Goal: Task Accomplishment & Management: Manage account settings

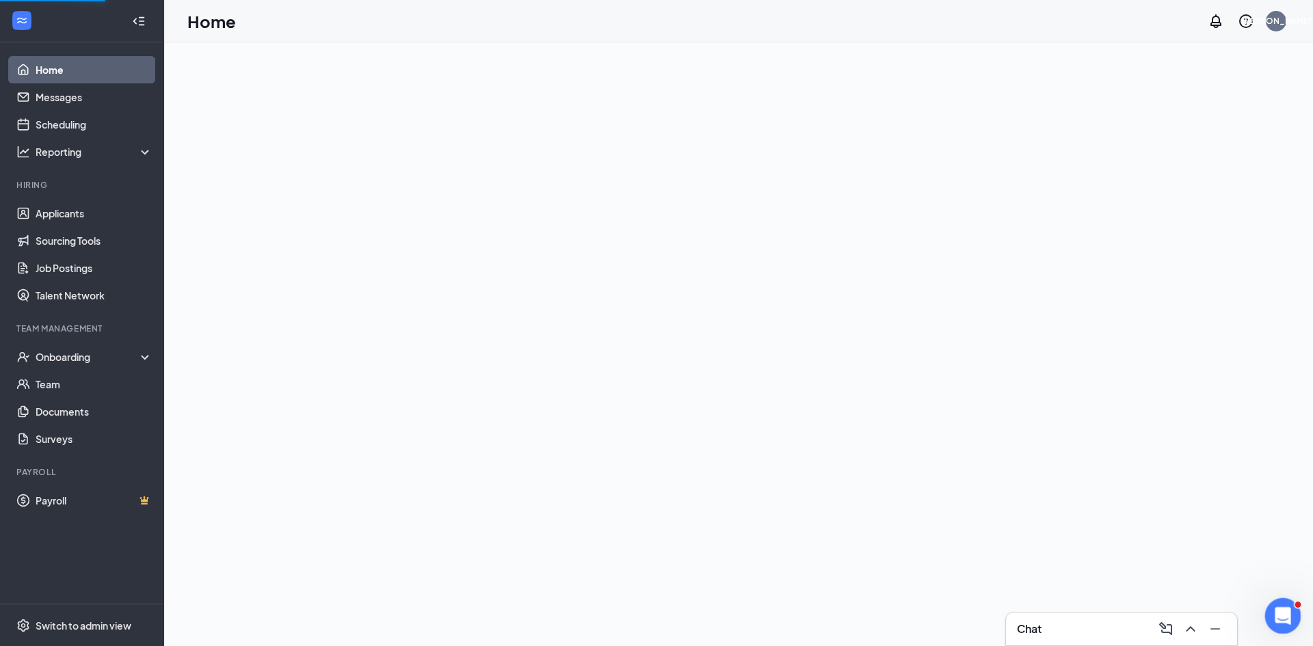
click at [1271, 614] on icon "Open Intercom Messenger" at bounding box center [1281, 614] width 23 height 23
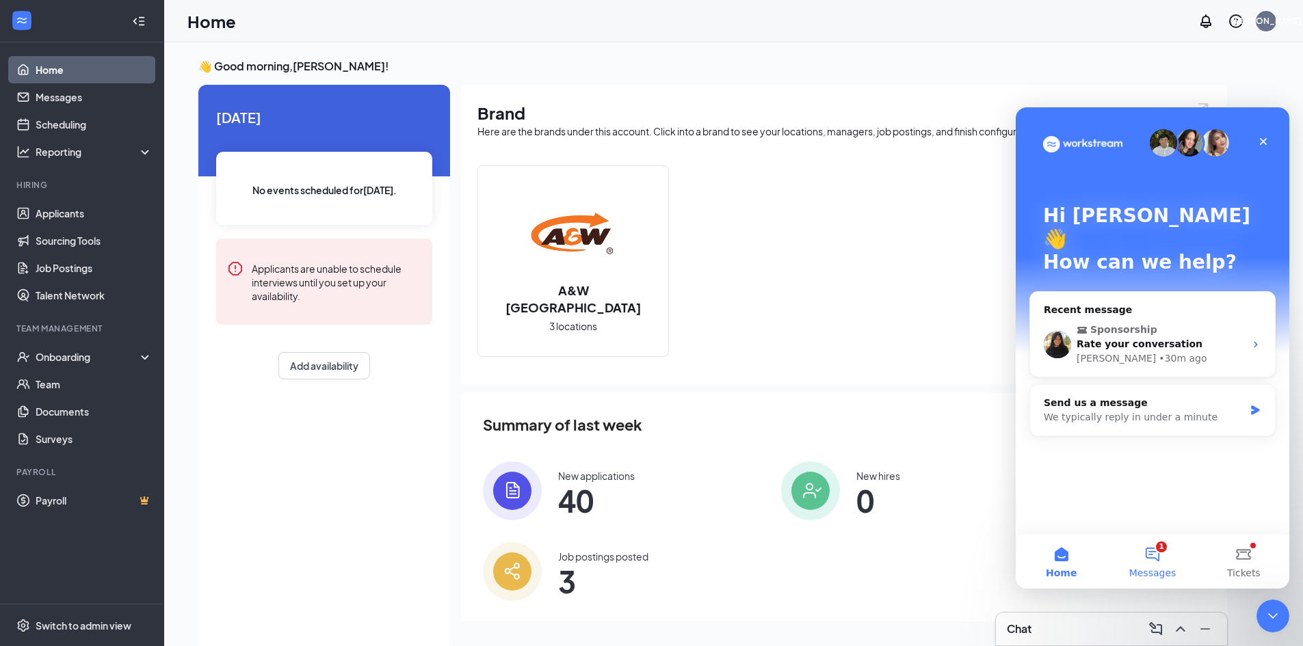
click at [1153, 553] on button "1 Messages" at bounding box center [1151, 561] width 91 height 55
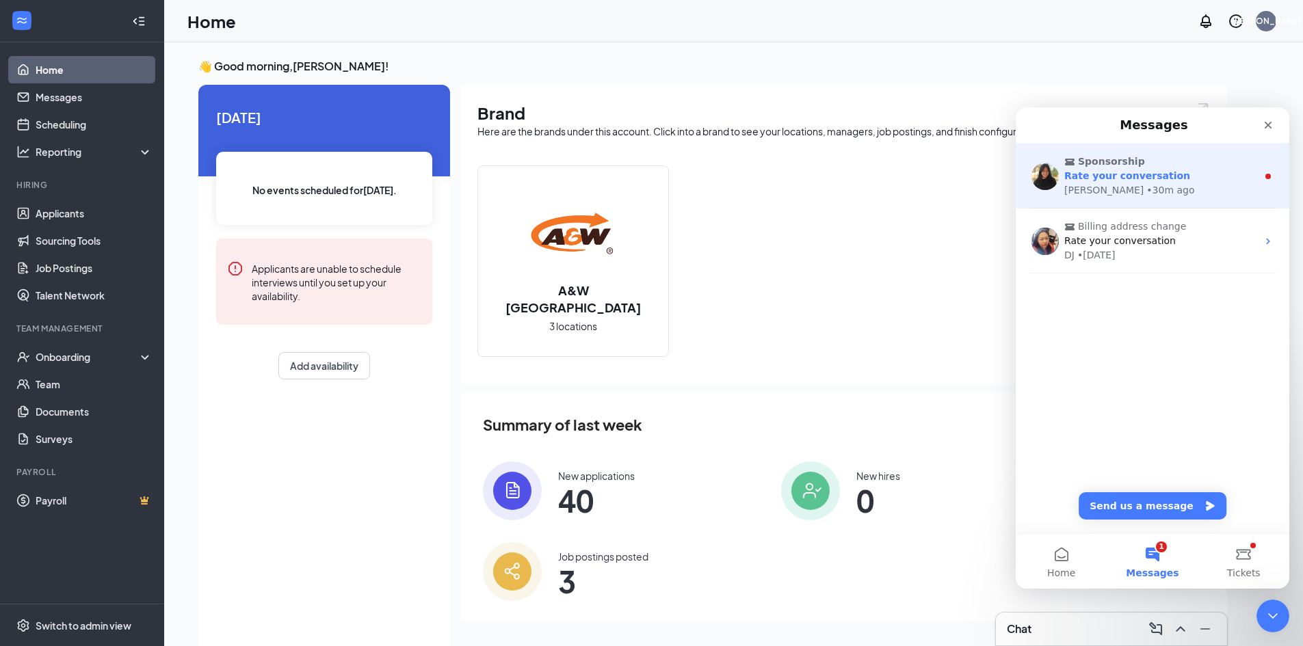
click at [1126, 153] on div "Sponsorship Rate your conversation [PERSON_NAME] • 30m ago" at bounding box center [1153, 176] width 274 height 65
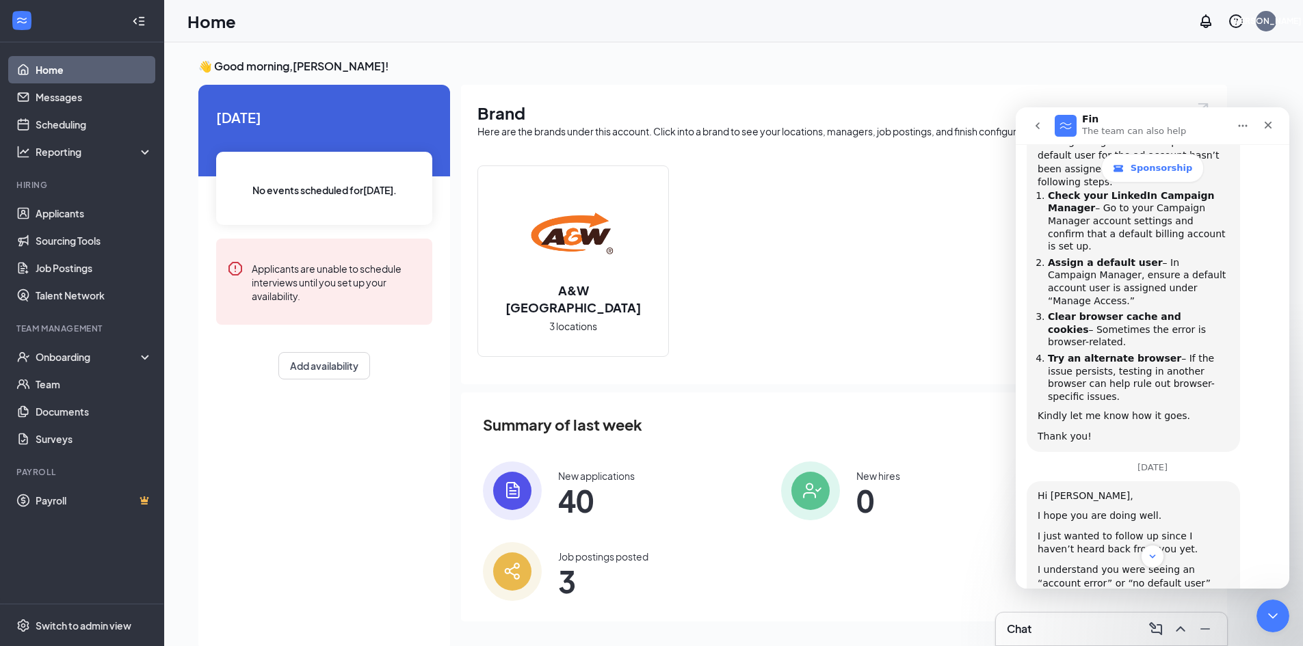
scroll to position [2760, 0]
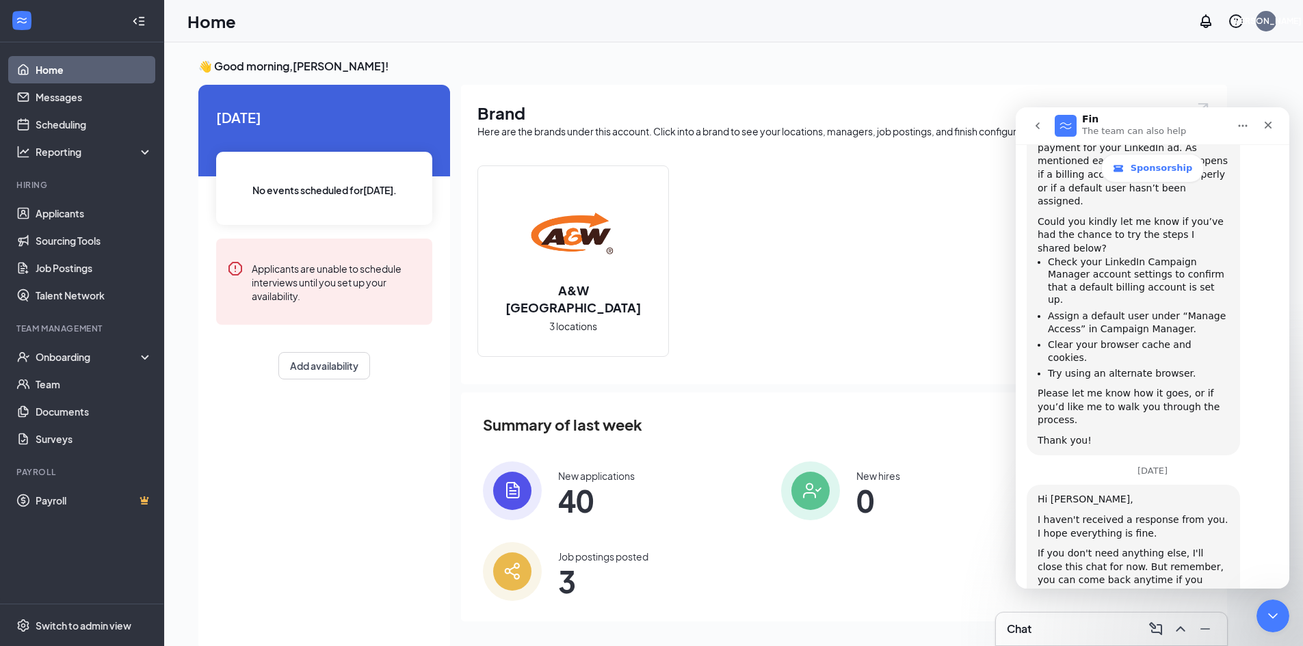
drag, startPoint x: 1283, startPoint y: 291, endPoint x: 2305, endPoint y: 680, distance: 1093.2
click at [1273, 126] on icon "Close" at bounding box center [1267, 125] width 11 height 11
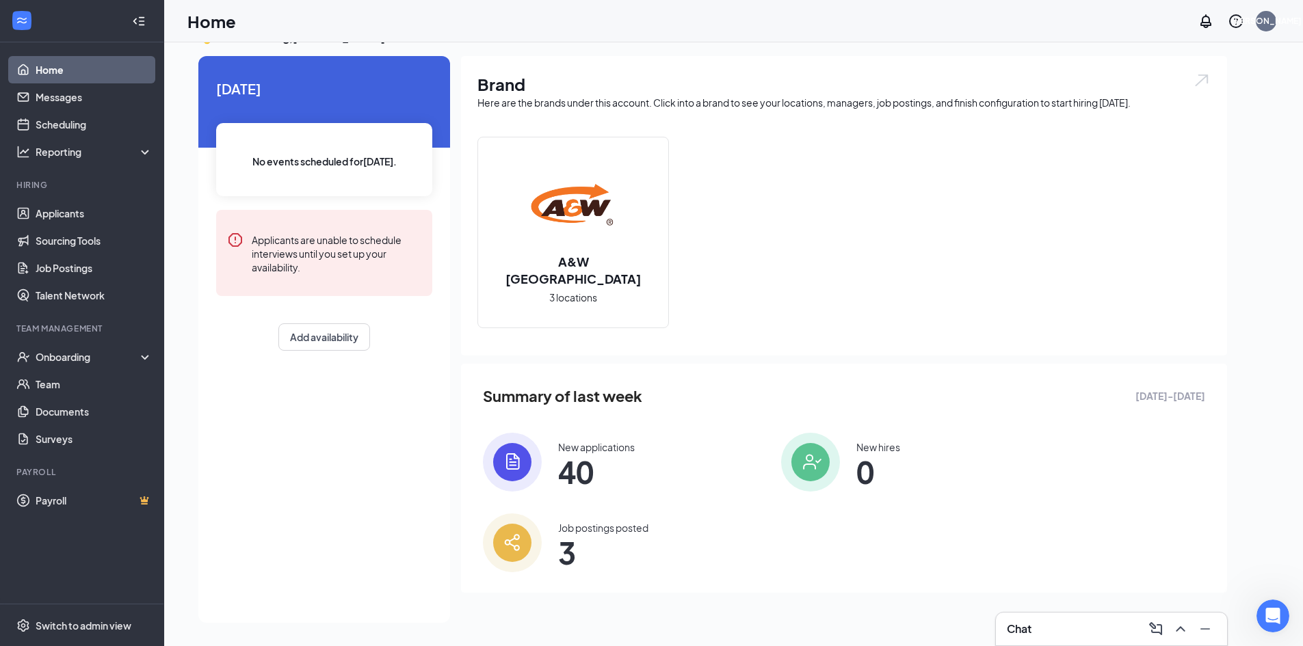
click at [594, 446] on div "New applications" at bounding box center [596, 447] width 77 height 14
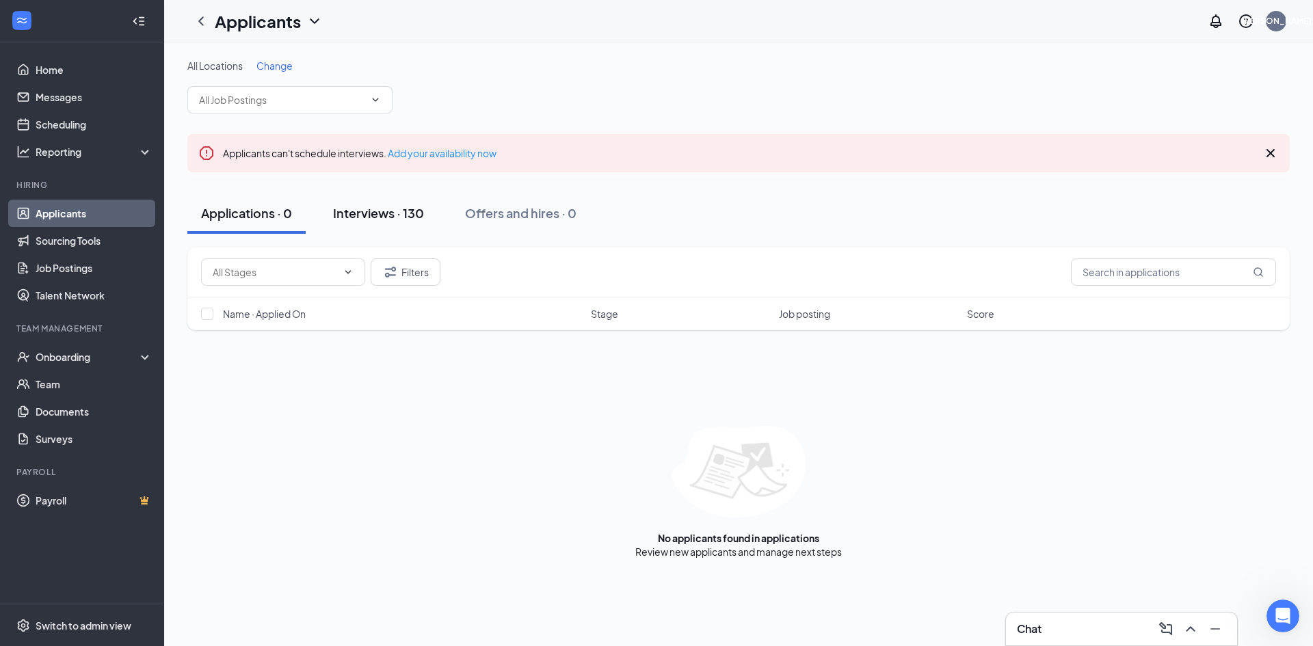
click at [391, 202] on button "Interviews · 130" at bounding box center [378, 213] width 118 height 41
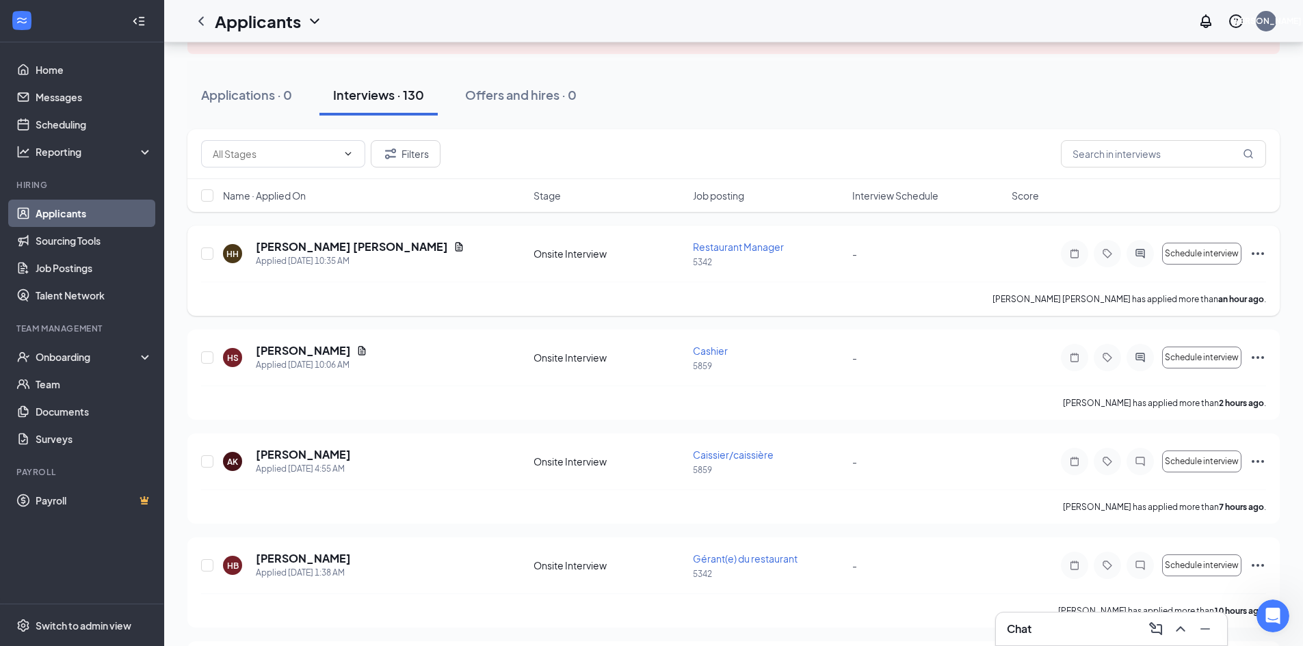
scroll to position [137, 0]
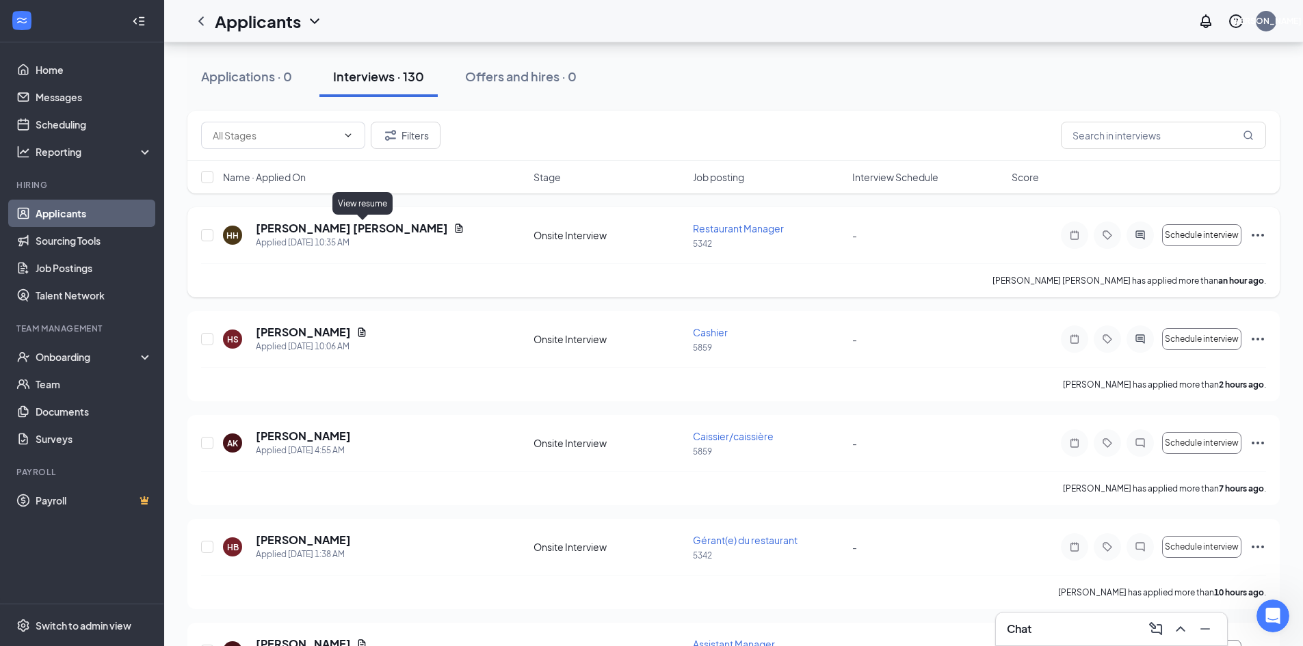
click at [455, 226] on icon "Document" at bounding box center [459, 228] width 8 height 9
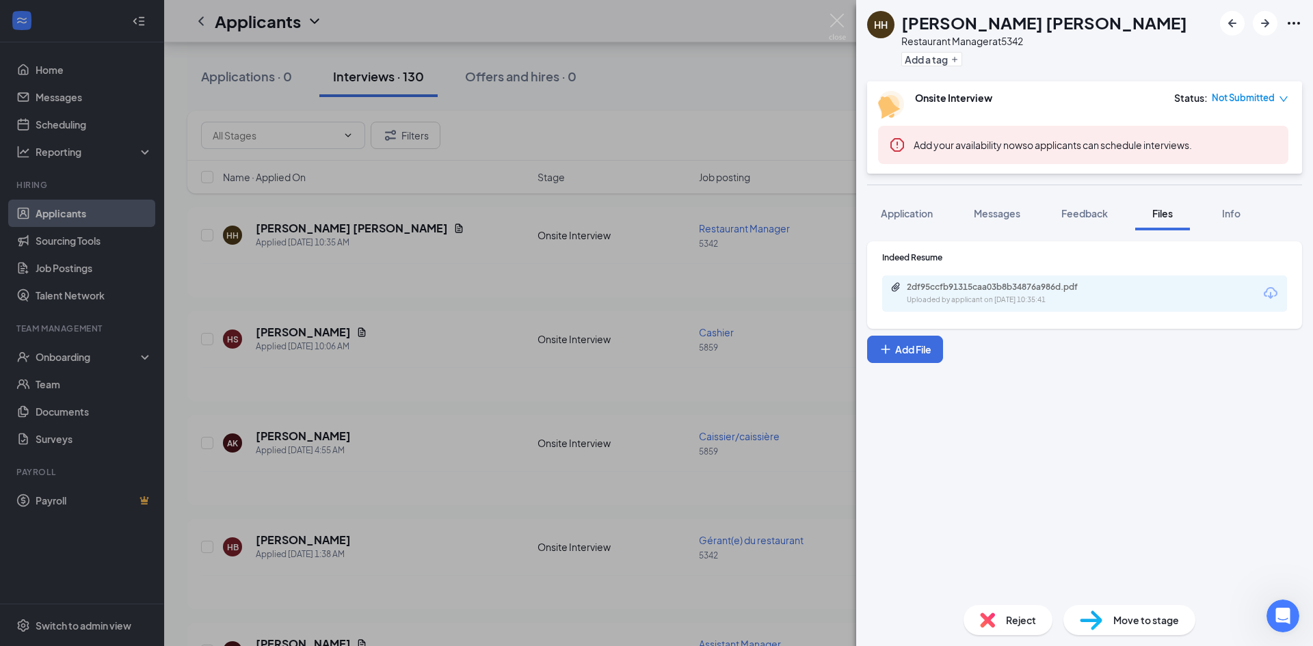
click at [1052, 306] on div "2df95ccfb91315caa03b8b34876a986d.pdf Uploaded by applicant on [DATE] 10:35:41" at bounding box center [1084, 294] width 405 height 36
click at [1070, 291] on div "2df95ccfb91315caa03b8b34876a986d.pdf" at bounding box center [1002, 287] width 191 height 11
click at [840, 21] on img at bounding box center [837, 27] width 17 height 27
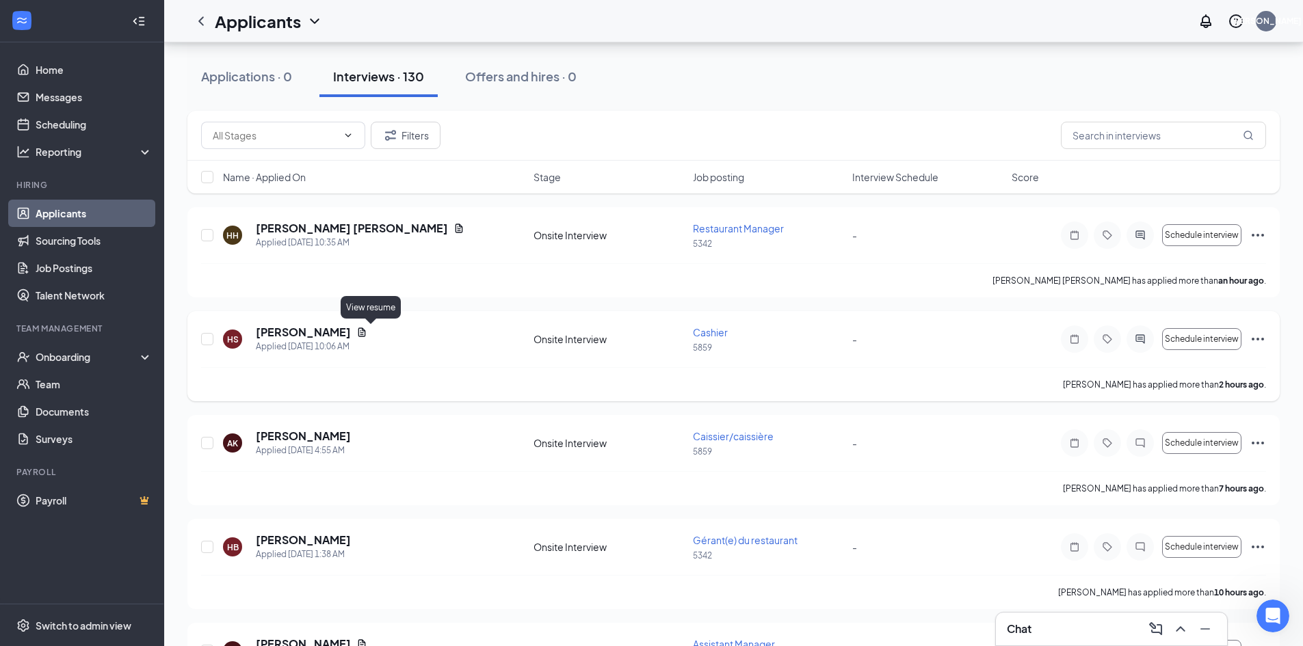
click at [367, 334] on icon "Document" at bounding box center [361, 332] width 11 height 11
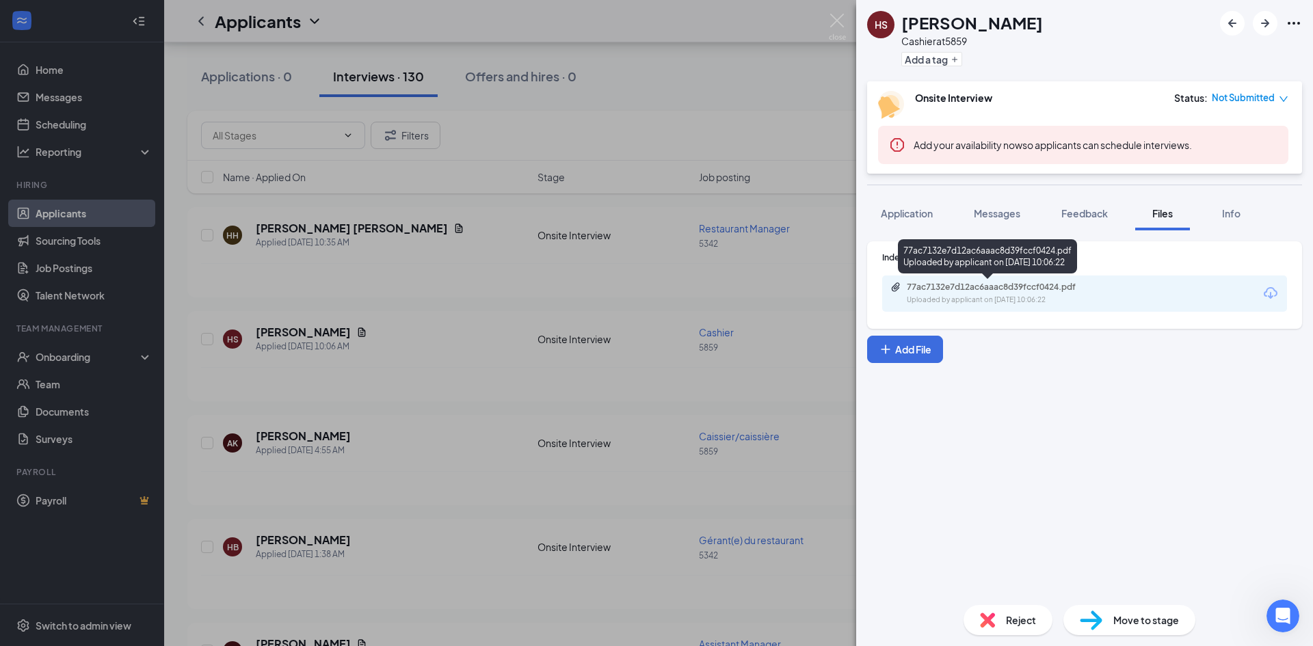
click at [955, 287] on div "77ac7132e7d12ac6aaac8d39fccf0424.pdf" at bounding box center [1002, 287] width 191 height 11
drag, startPoint x: 827, startPoint y: 30, endPoint x: 843, endPoint y: 19, distance: 19.7
click at [828, 29] on div "HS [PERSON_NAME] at 5859 Add a tag Onsite Interview Status : Not Submitted Add …" at bounding box center [656, 323] width 1313 height 646
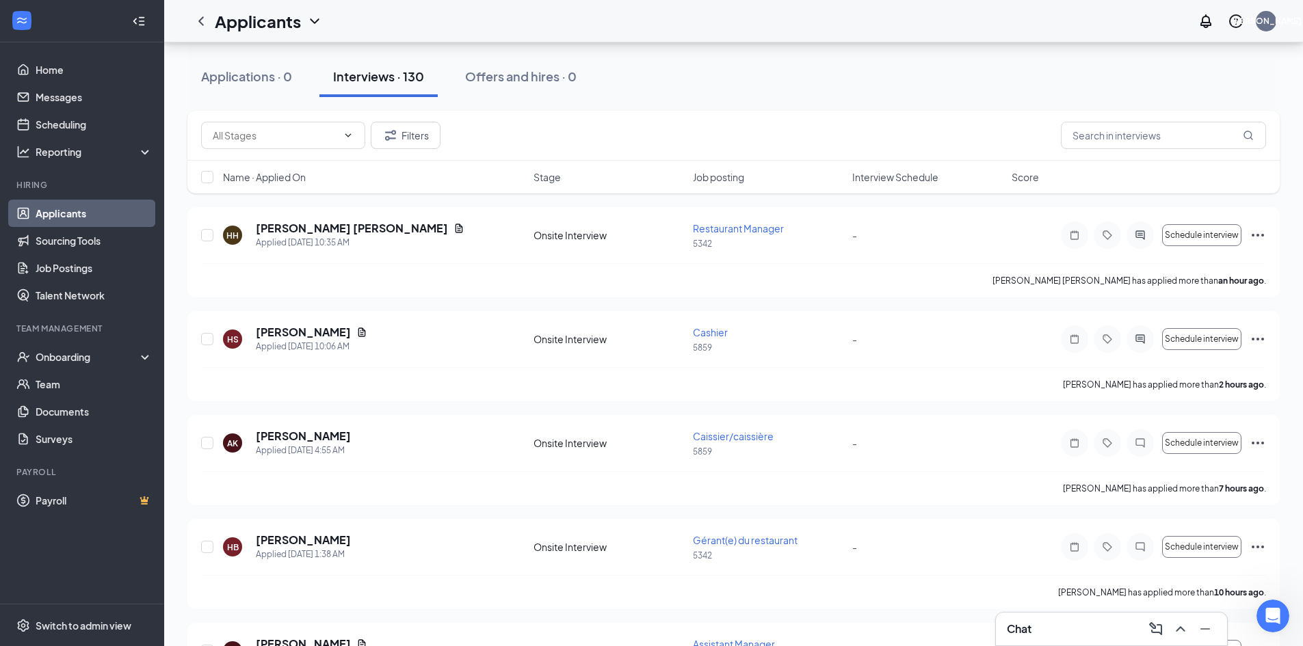
click at [843, 19] on div "Applicants JA" at bounding box center [733, 21] width 1139 height 42
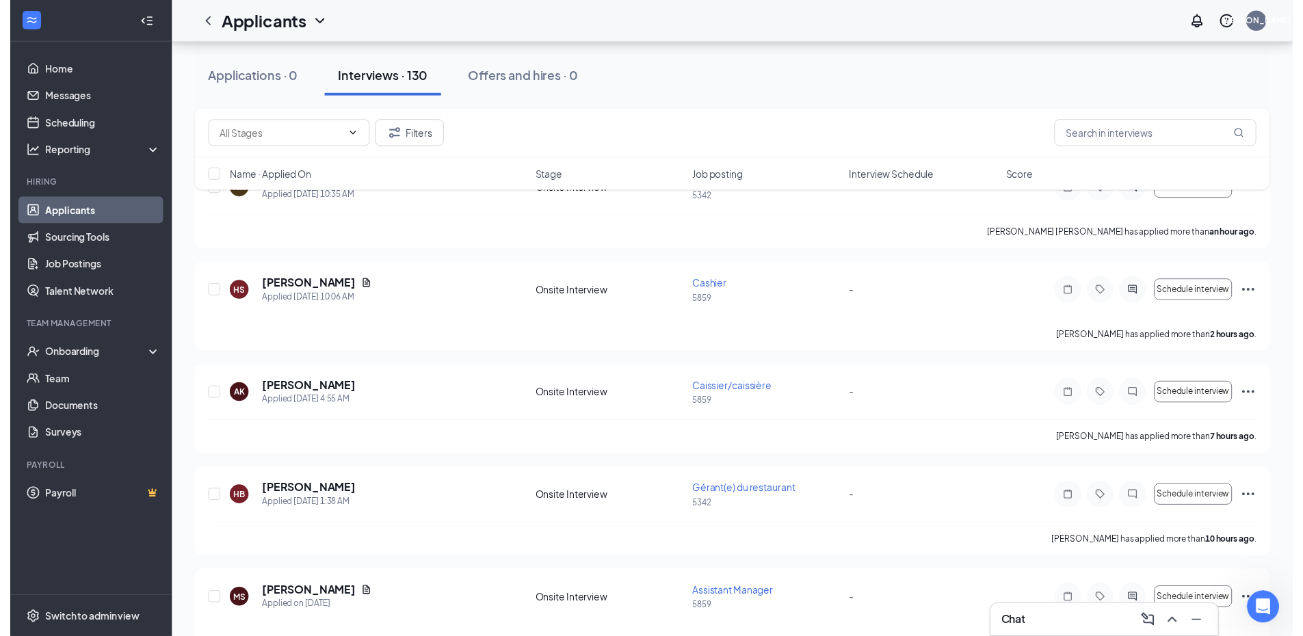
scroll to position [342, 0]
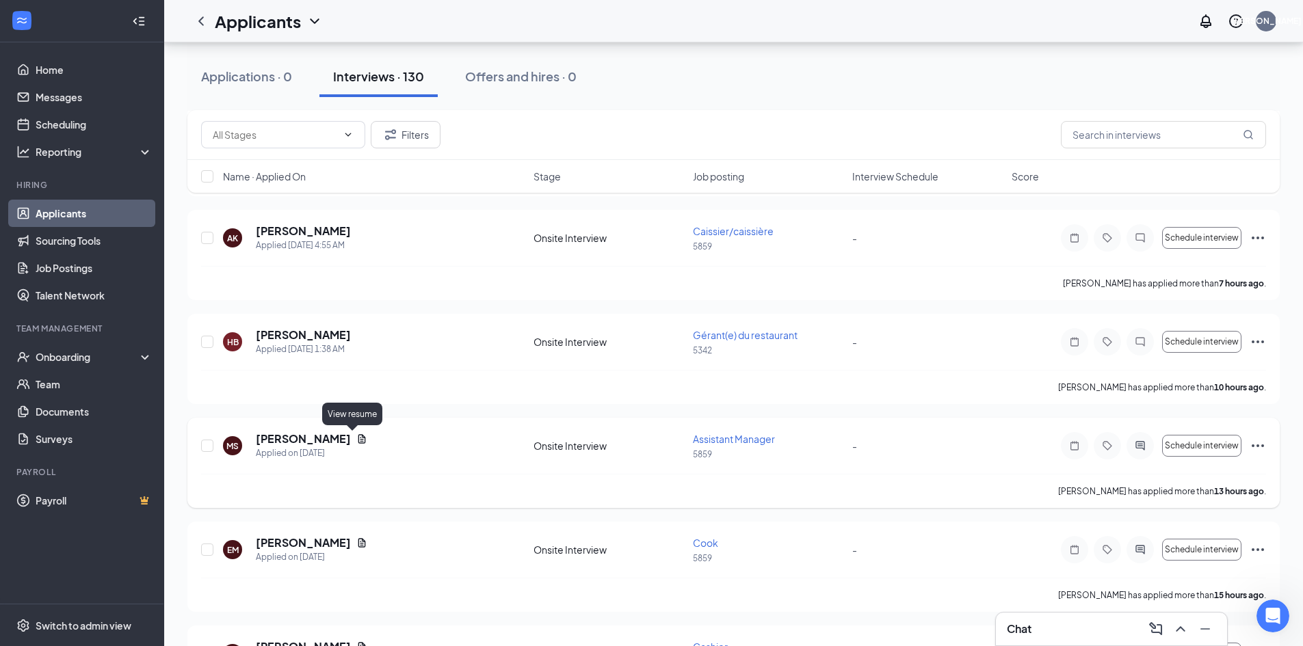
click at [358, 436] on icon "Document" at bounding box center [362, 438] width 8 height 9
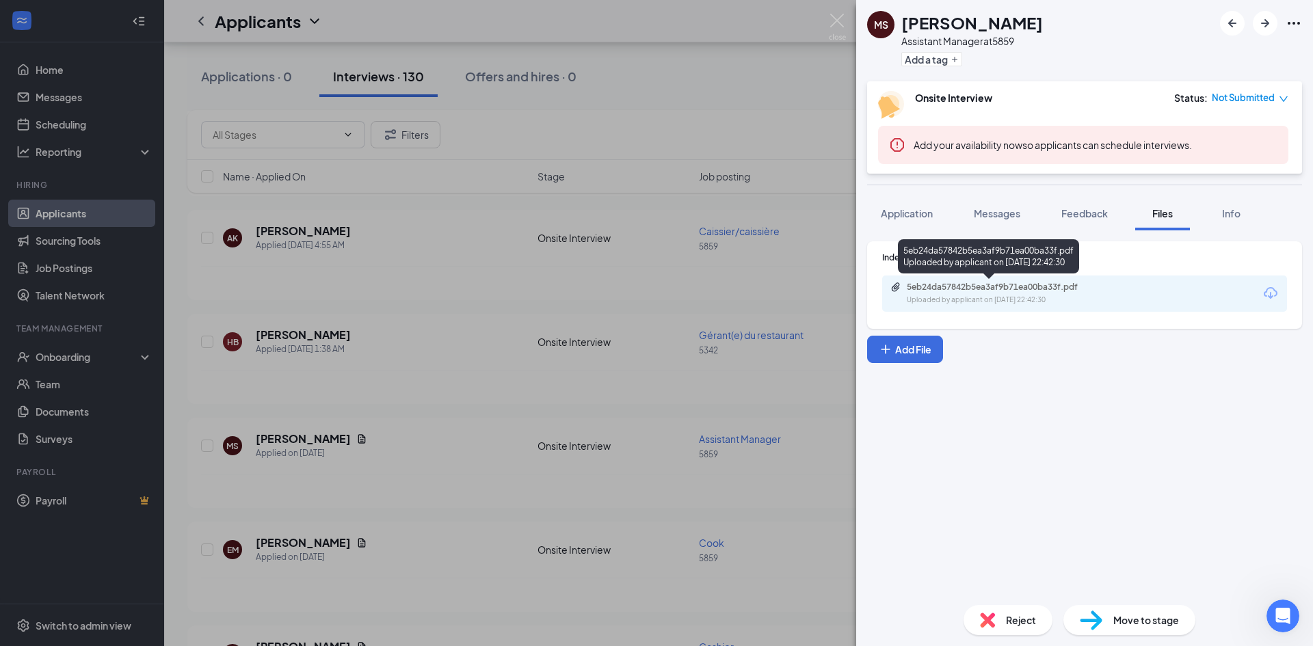
click at [1028, 281] on div "5eb24da57842b5ea3af9b71ea00ba33f.pdf Uploaded by applicant on [DATE] 22:42:30" at bounding box center [1084, 294] width 405 height 36
click at [1030, 291] on div "5eb24da57842b5ea3af9b71ea00ba33f.pdf" at bounding box center [1002, 287] width 191 height 11
click at [832, 16] on img at bounding box center [837, 27] width 17 height 27
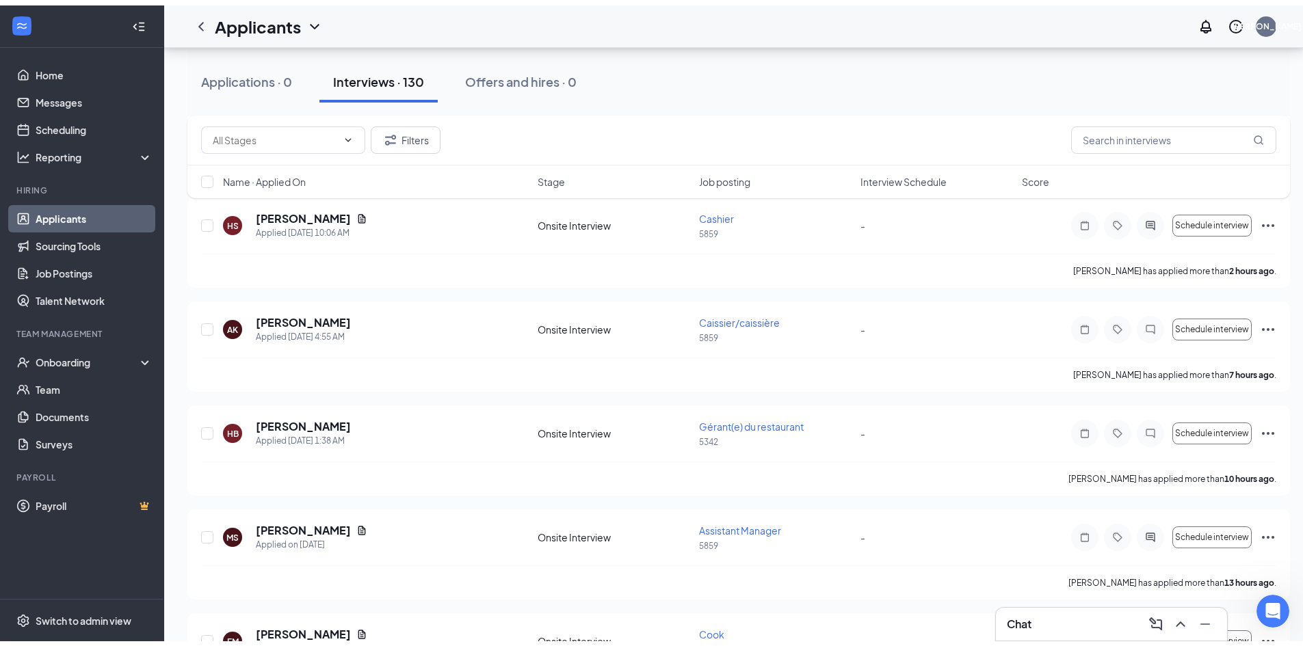
scroll to position [137, 0]
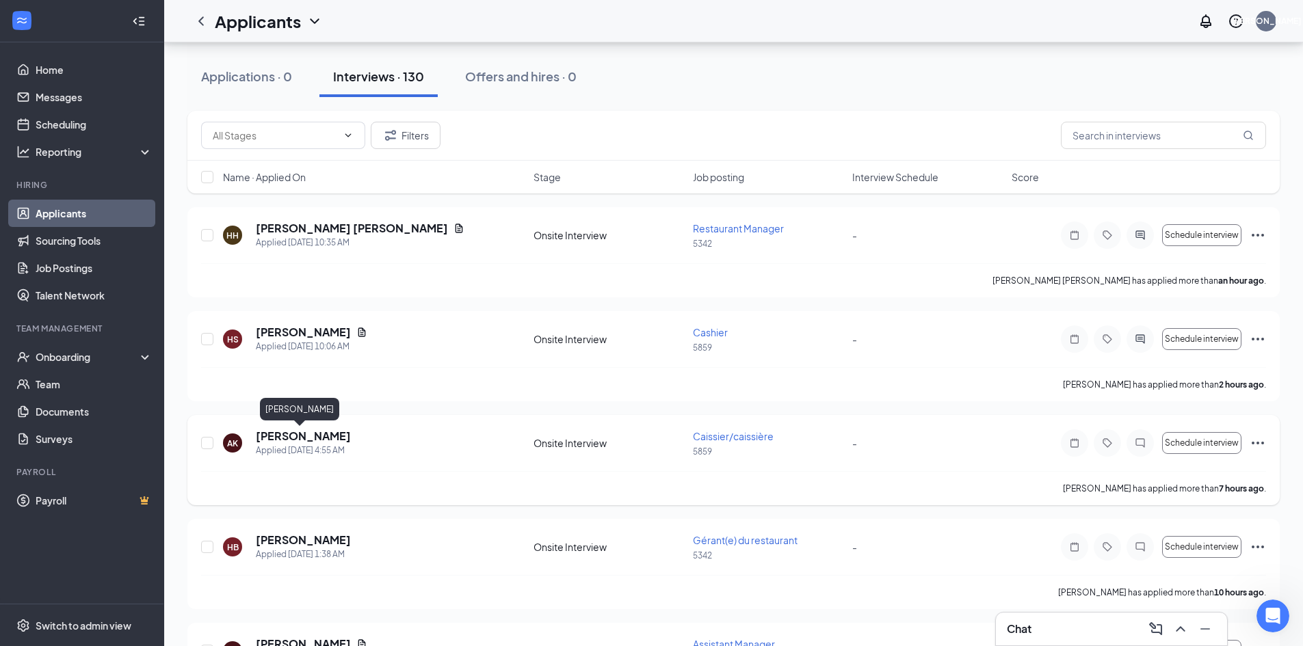
click at [297, 432] on h5 "[PERSON_NAME]" at bounding box center [303, 436] width 95 height 15
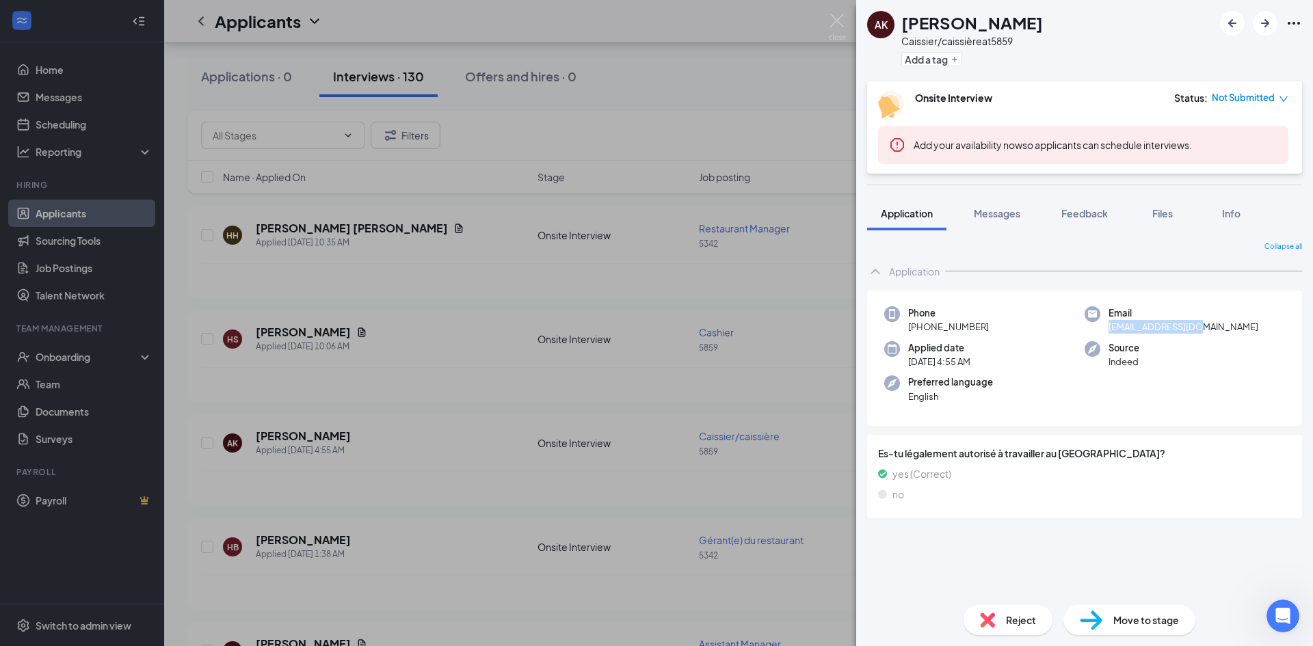
drag, startPoint x: 1208, startPoint y: 328, endPoint x: 1115, endPoint y: 328, distance: 93.0
click at [1109, 330] on div "Email [EMAIL_ADDRESS][DOMAIN_NAME]" at bounding box center [1185, 320] width 200 height 28
copy span "[EMAIL_ADDRESS][DOMAIN_NAME]"
click at [711, 283] on div "AK [PERSON_NAME]/caissière at 5859 Add a tag Onsite Interview Status : Not Subm…" at bounding box center [656, 323] width 1313 height 646
click at [224, 55] on div "AK [PERSON_NAME]/caissière at 5859 Add a tag Onsite Interview Status : Not Subm…" at bounding box center [656, 323] width 1313 height 646
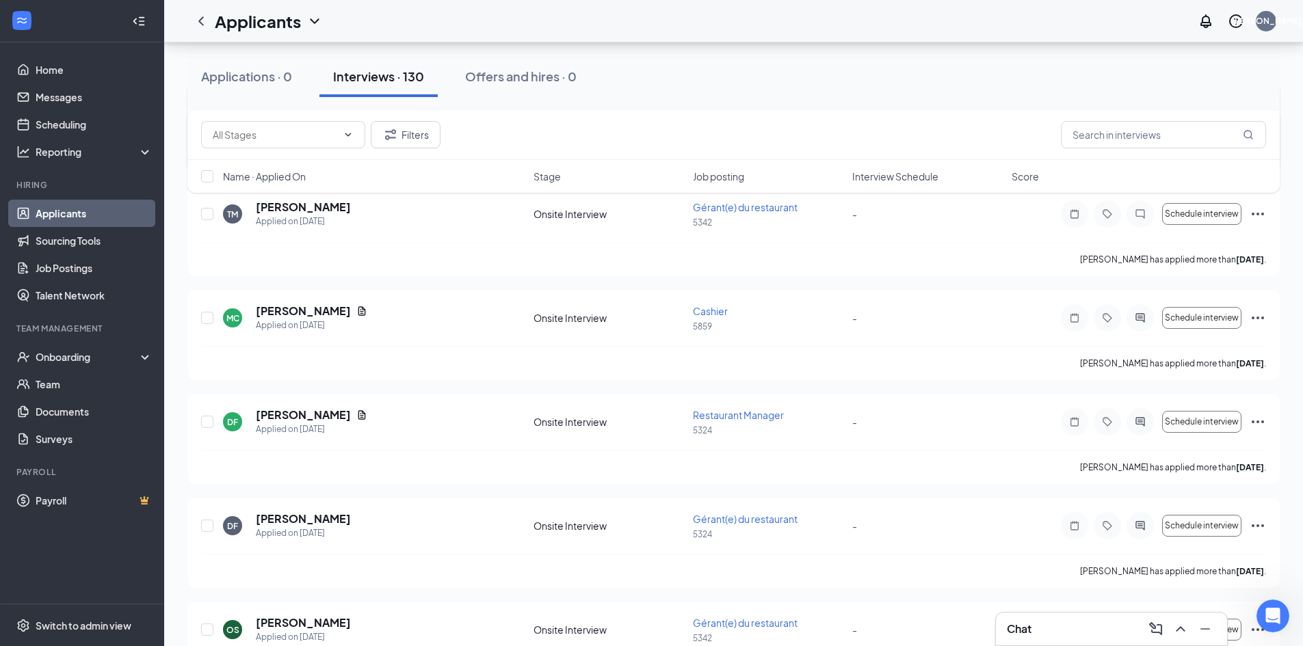
scroll to position [1094, 0]
click at [369, 90] on button "Interviews · 130" at bounding box center [378, 76] width 118 height 41
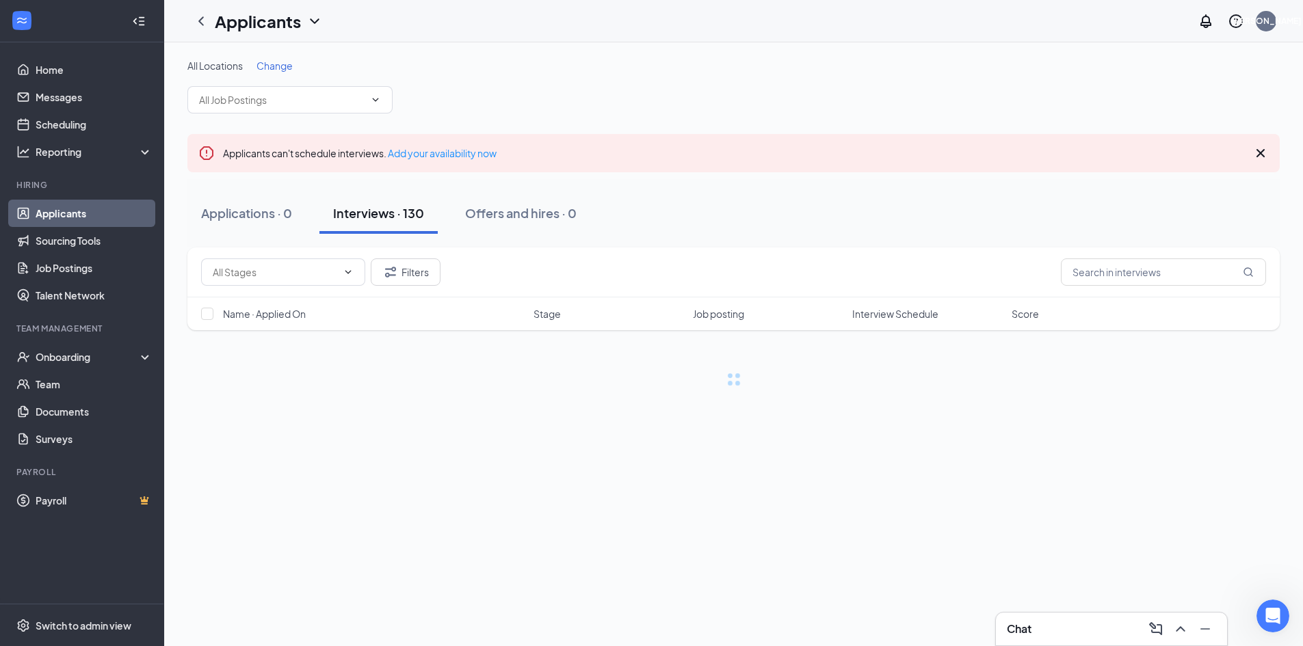
scroll to position [0, 0]
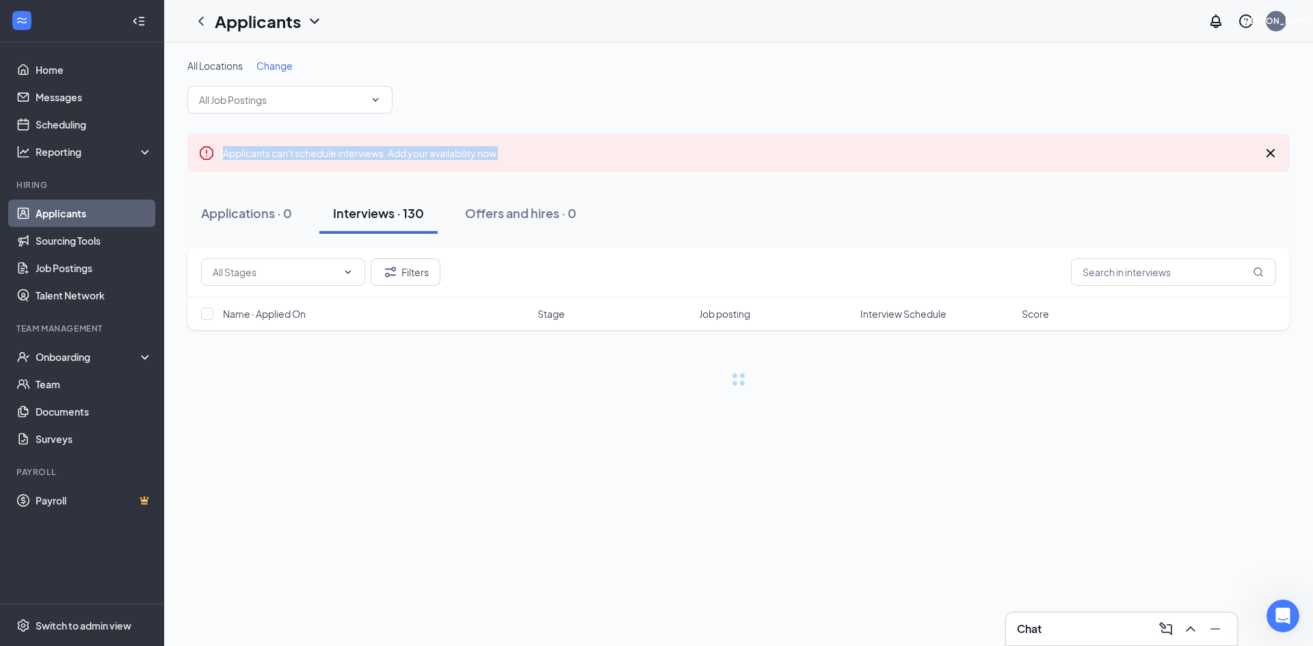
click at [369, 90] on span at bounding box center [289, 99] width 205 height 27
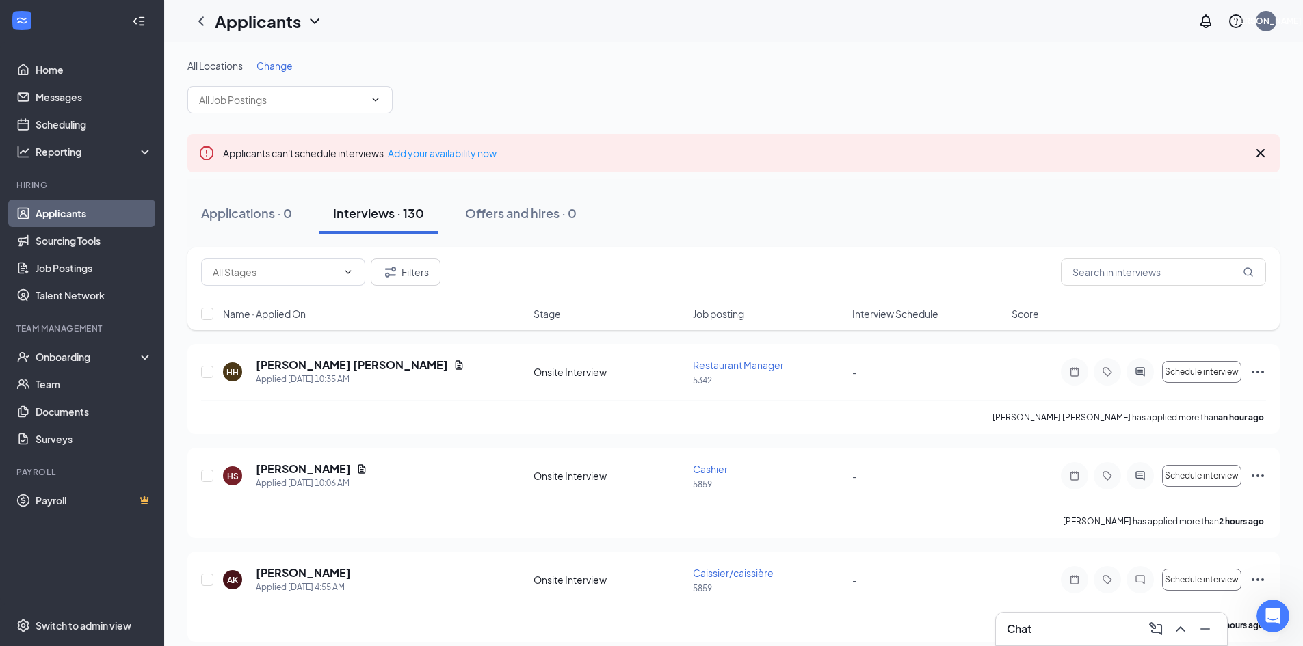
click at [721, 199] on div "Applications · 0 Interviews · 130 Offers and hires · 0" at bounding box center [733, 213] width 1092 height 41
click at [414, 207] on div "Interviews · 130" at bounding box center [378, 212] width 91 height 17
click at [386, 218] on div "Interviews · 131" at bounding box center [376, 212] width 87 height 17
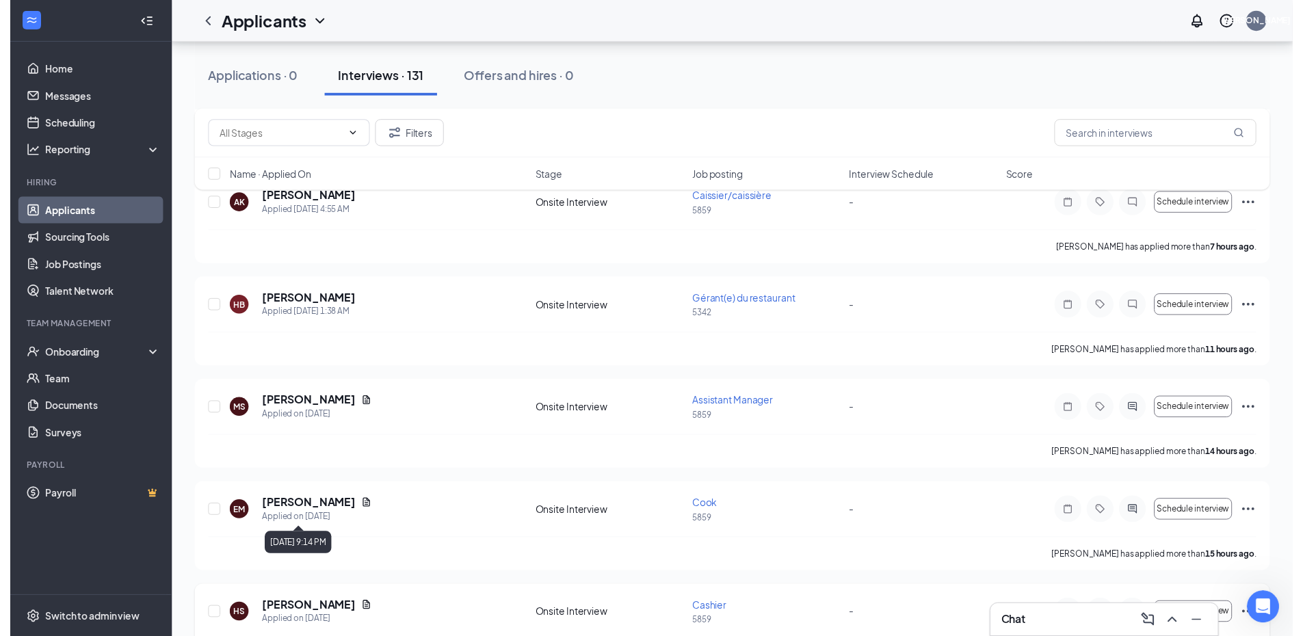
scroll to position [684, 0]
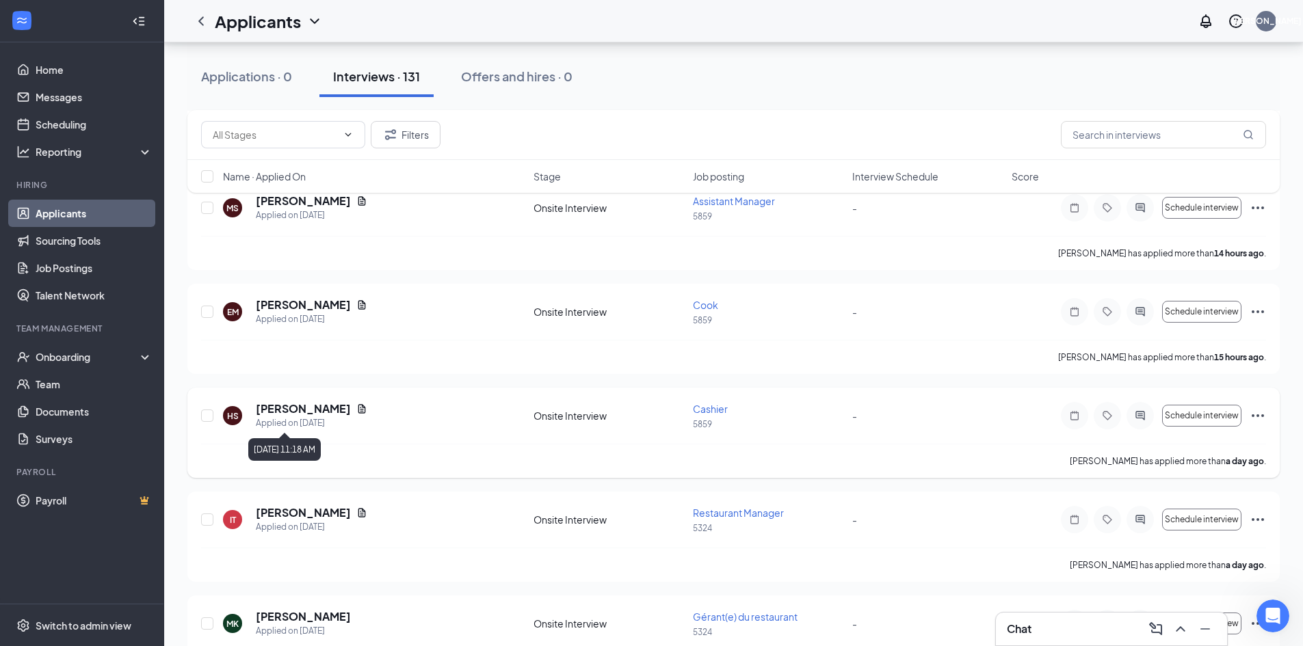
click at [356, 412] on icon "Document" at bounding box center [361, 408] width 11 height 11
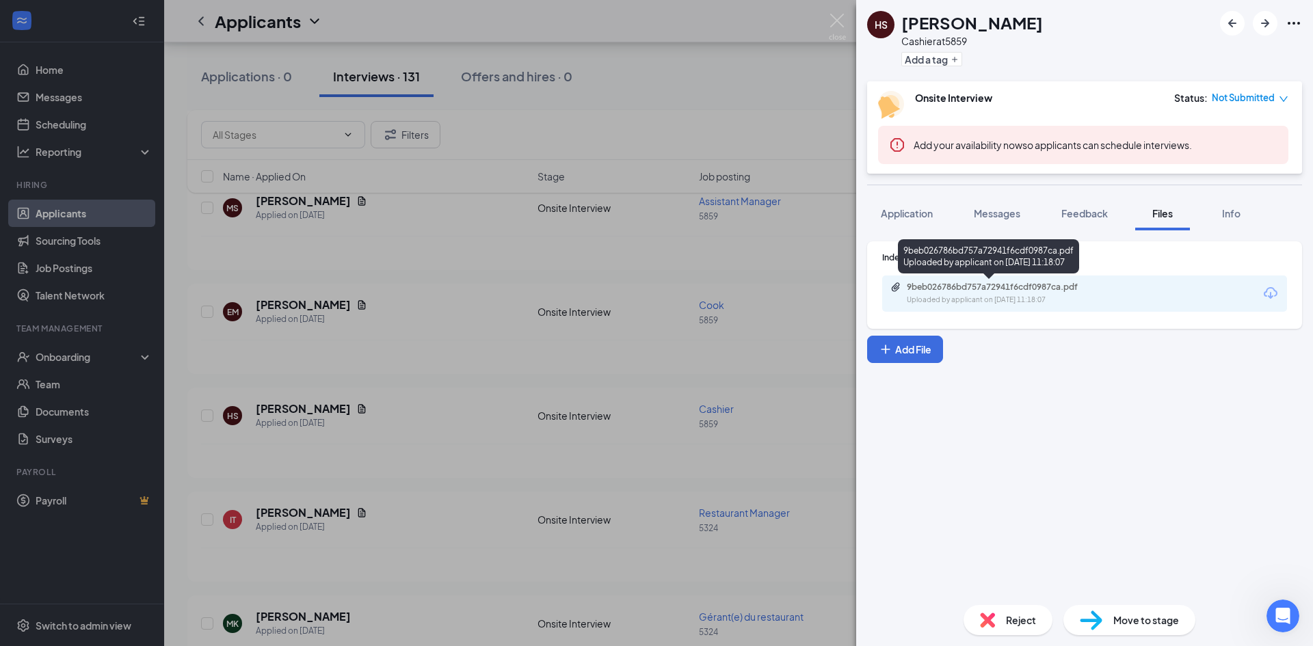
click at [997, 303] on div "Uploaded by applicant on [DATE] 11:18:07" at bounding box center [1009, 300] width 205 height 11
click at [840, 16] on img at bounding box center [837, 27] width 17 height 27
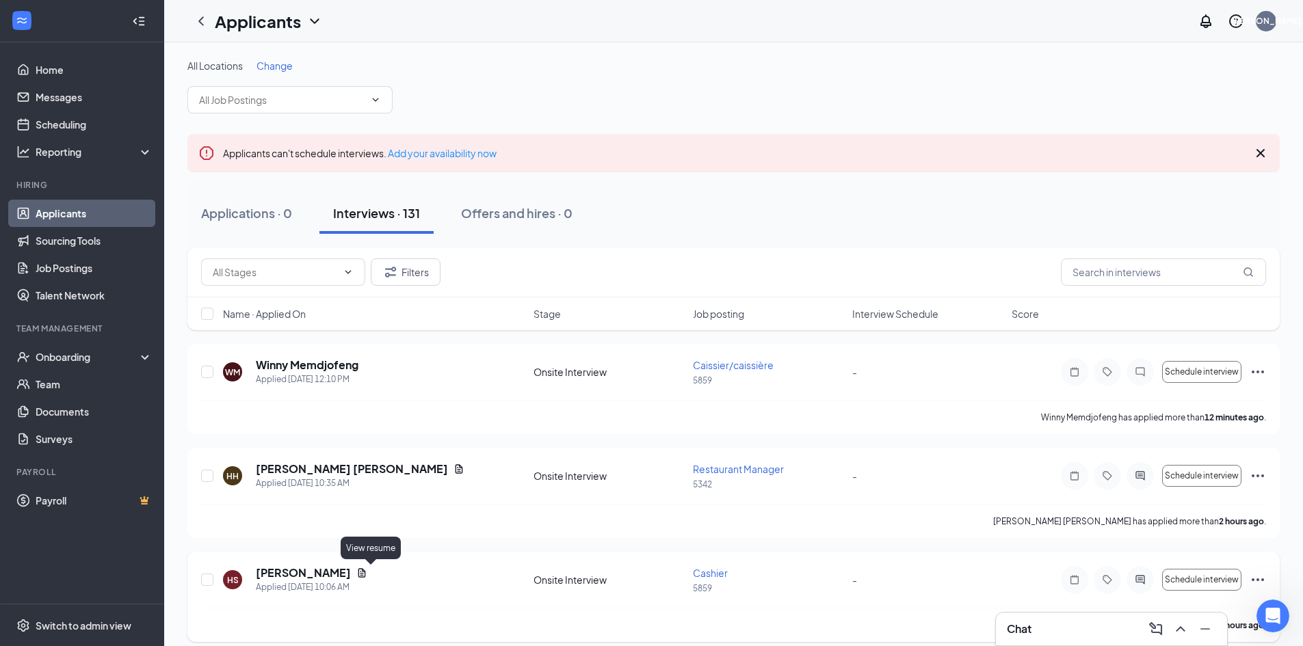
click at [367, 571] on icon "Document" at bounding box center [361, 573] width 11 height 11
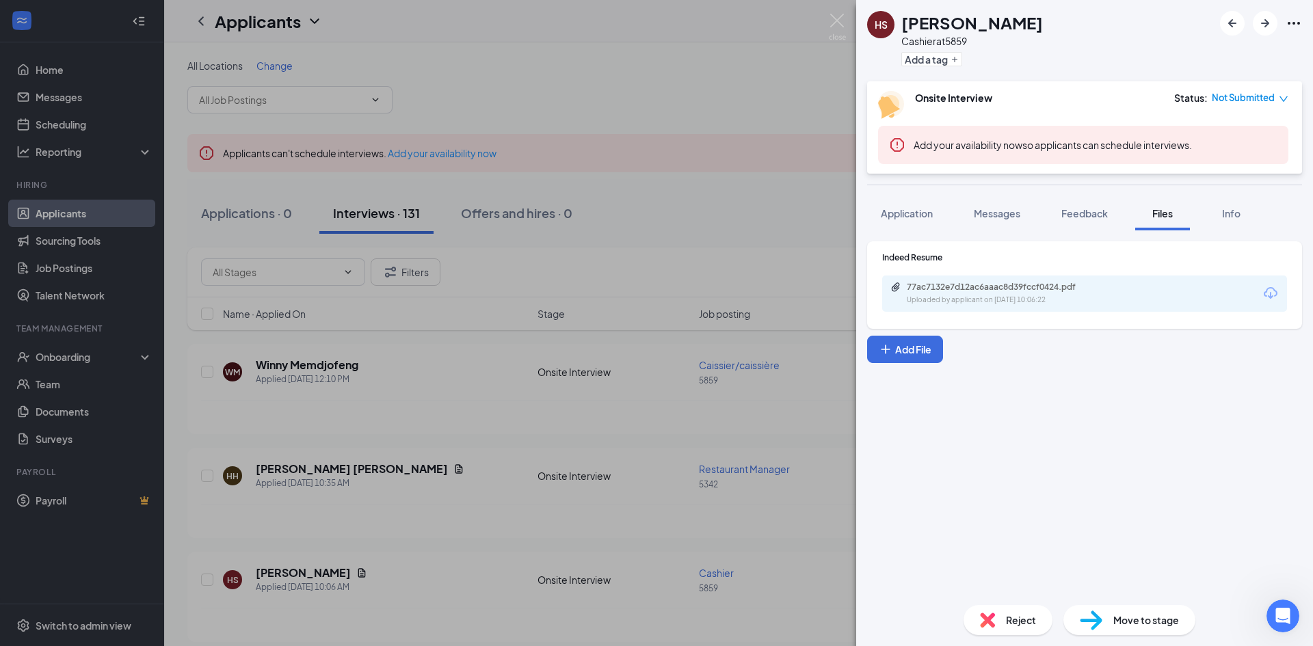
click at [1111, 302] on div "Uploaded by applicant on [DATE] 10:06:22" at bounding box center [1009, 300] width 205 height 11
